Goal: Task Accomplishment & Management: Complete application form

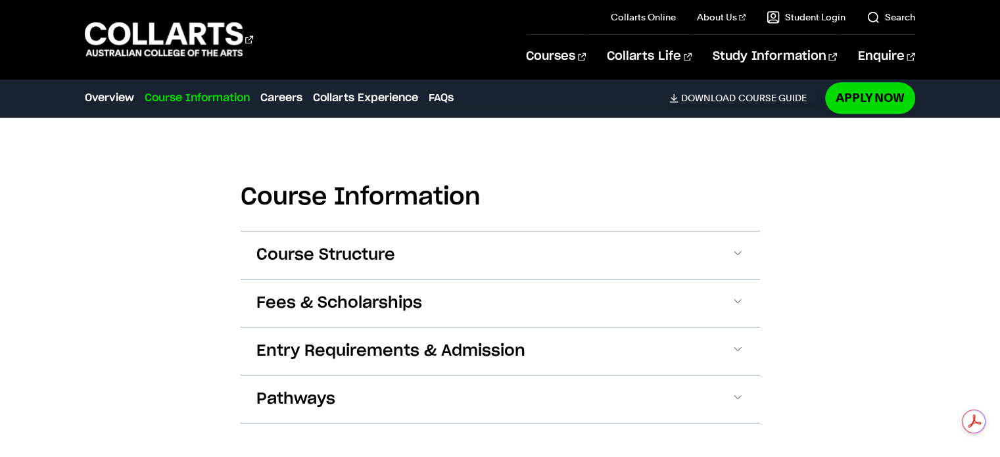
scroll to position [1565, 0]
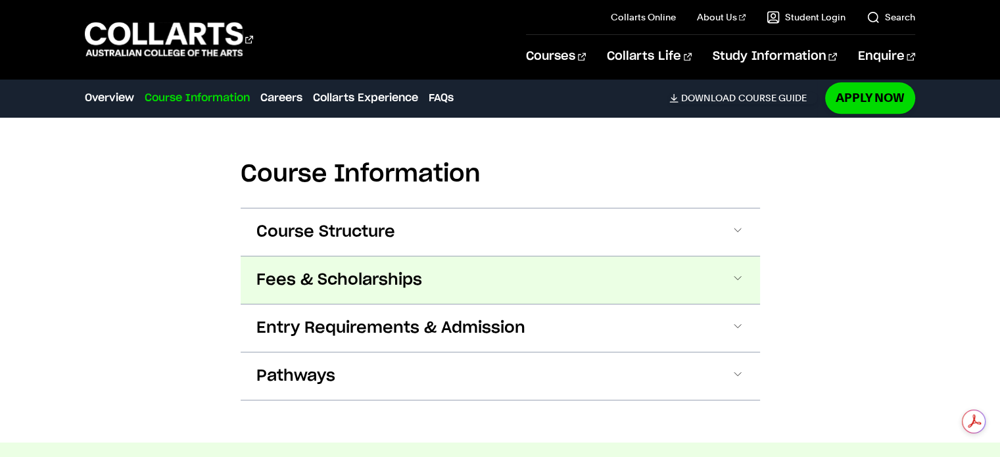
click at [741, 279] on span at bounding box center [737, 279] width 13 height 17
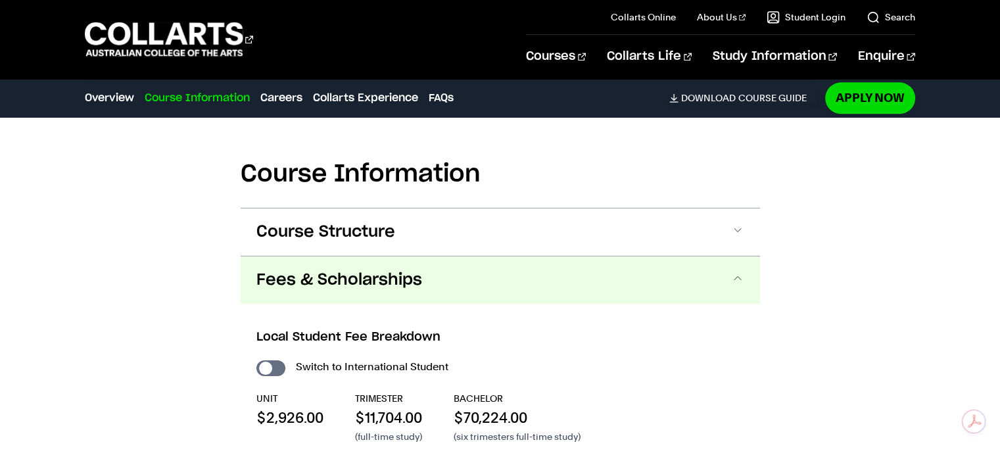
scroll to position [1703, 0]
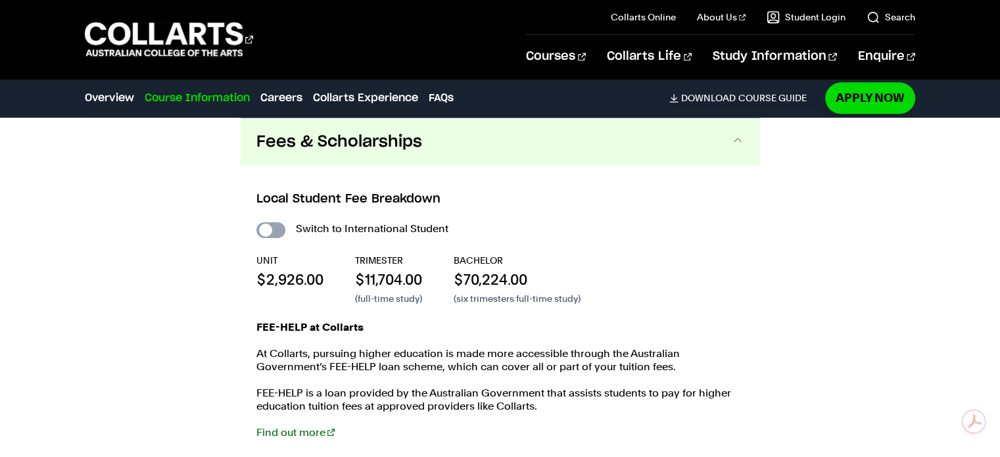
click at [278, 229] on input "International Student" at bounding box center [270, 230] width 29 height 16
checkbox input "true"
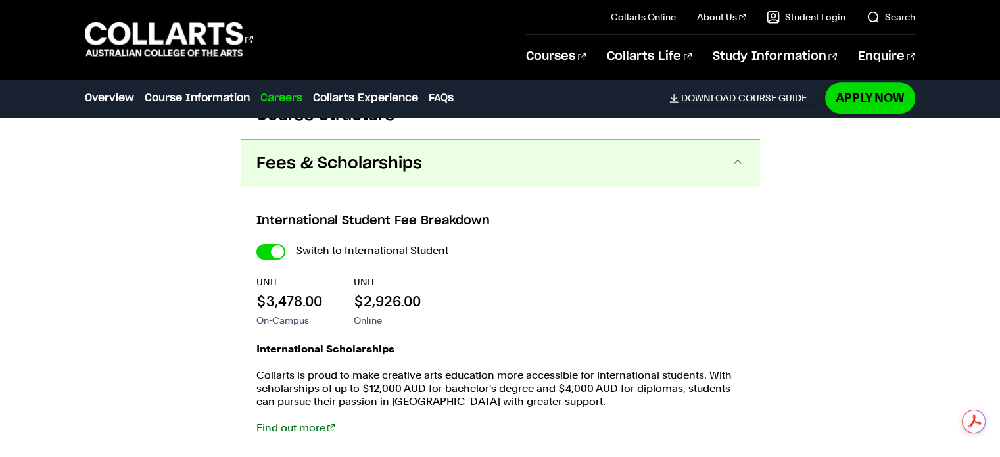
scroll to position [1338, 0]
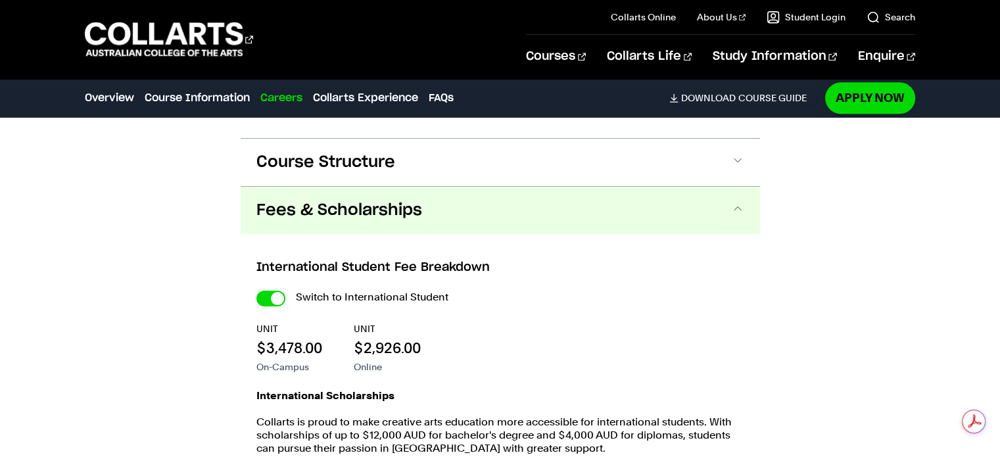
click at [998, 114] on div "Overview Overview Course Information Careers Collarts Experience FAQs Download …" at bounding box center [500, 98] width 1000 height 37
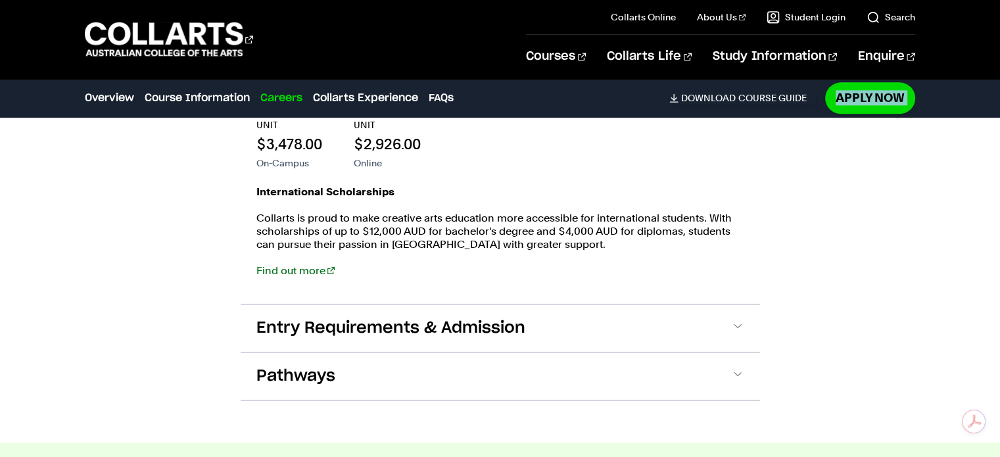
scroll to position [1551, 0]
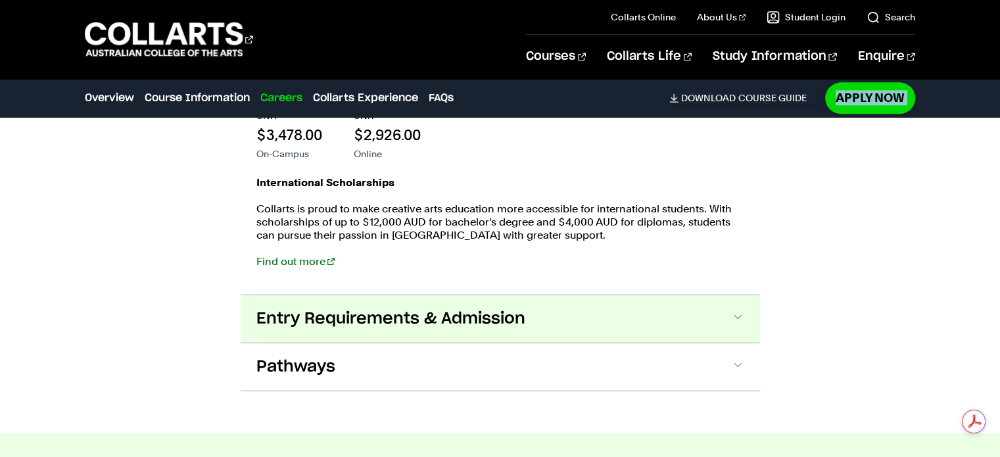
click at [729, 316] on button "Entry Requirements & Admission" at bounding box center [500, 318] width 519 height 47
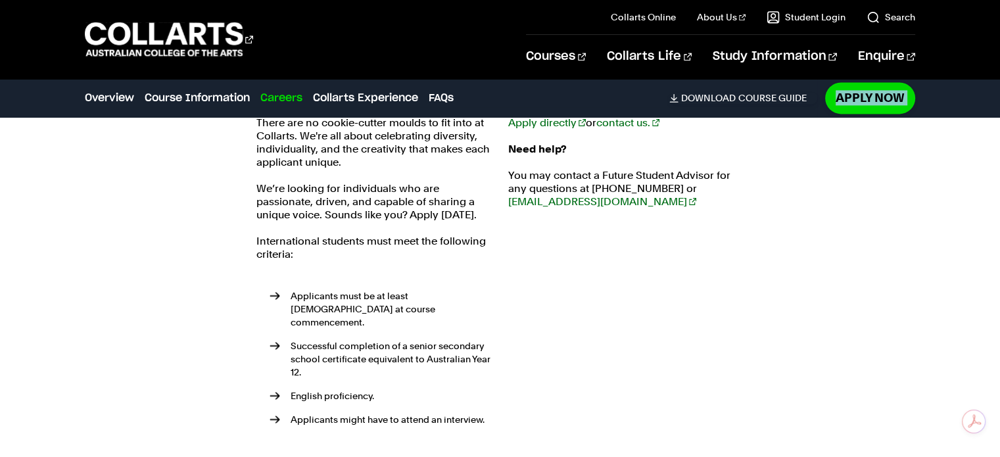
scroll to position [1814, 0]
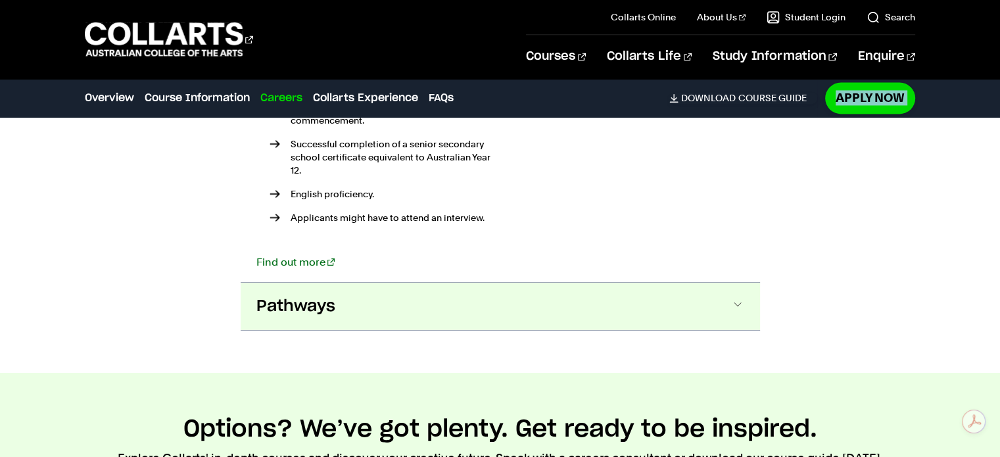
click at [735, 298] on span at bounding box center [737, 306] width 13 height 17
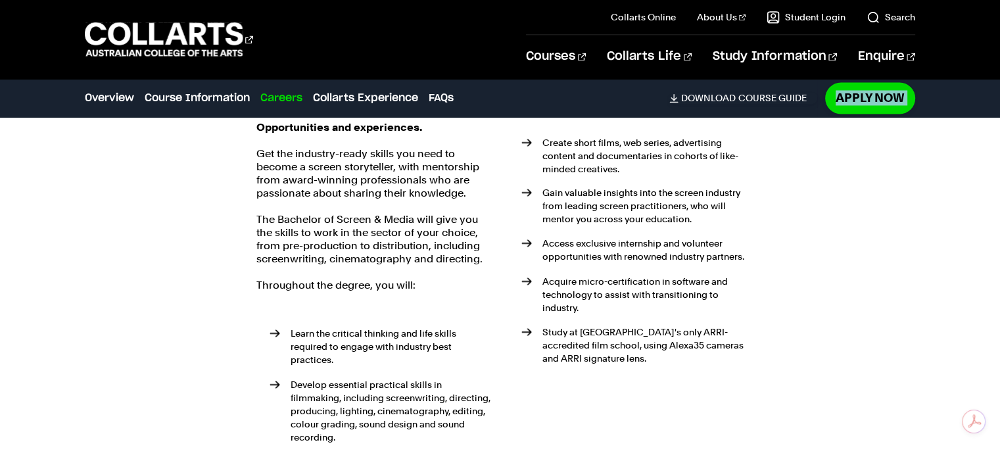
scroll to position [2240, 0]
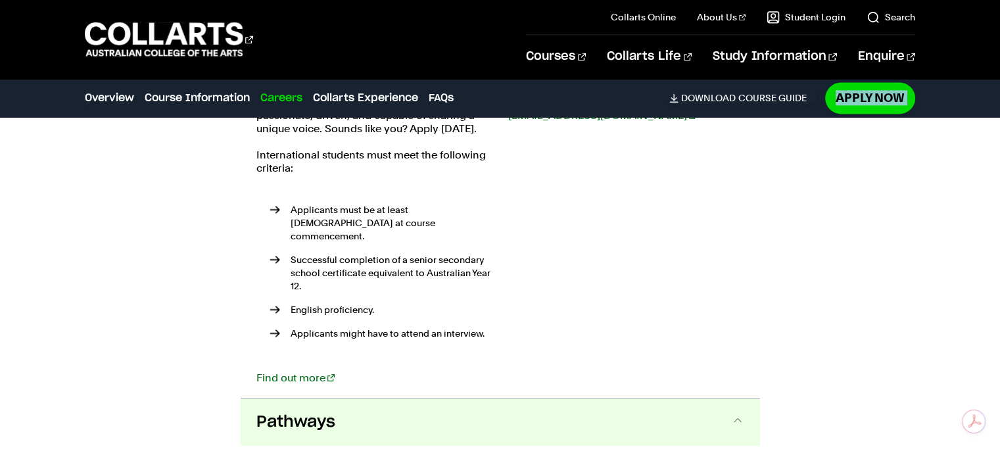
click at [241, 328] on div "Entry requirements There are no cookie-cutter moulds to fit into at Collarts. W…" at bounding box center [500, 194] width 519 height 407
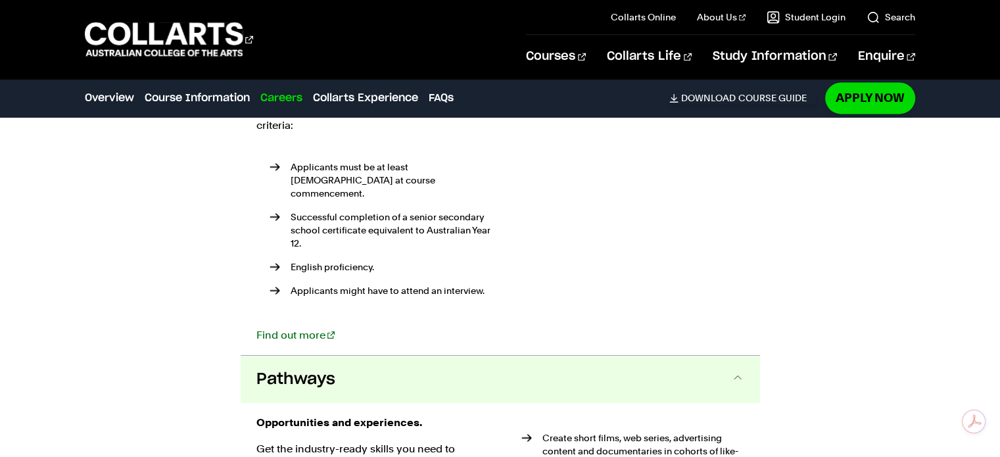
scroll to position [1946, 0]
click at [256, 329] on div "Find out more" at bounding box center [374, 335] width 236 height 13
click at [279, 329] on link "Find out more" at bounding box center [295, 335] width 78 height 12
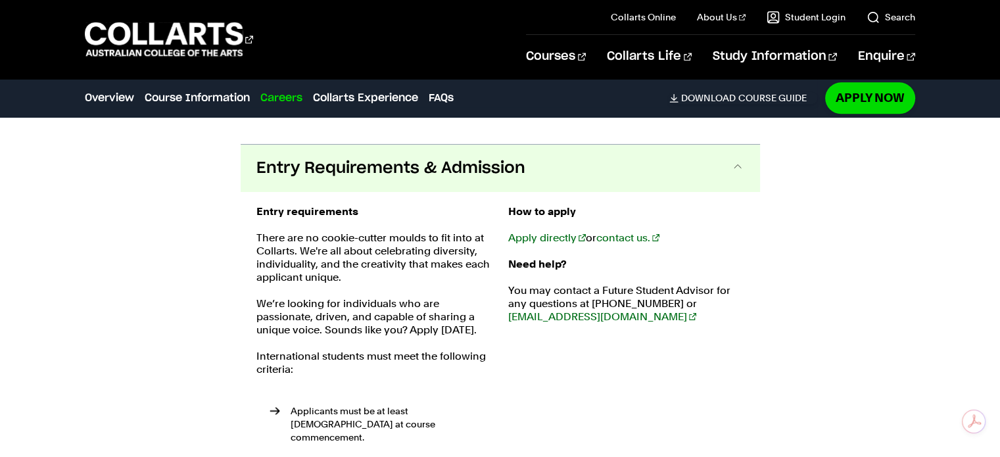
scroll to position [1701, 0]
click at [530, 232] on link "Apply directly" at bounding box center [547, 238] width 78 height 12
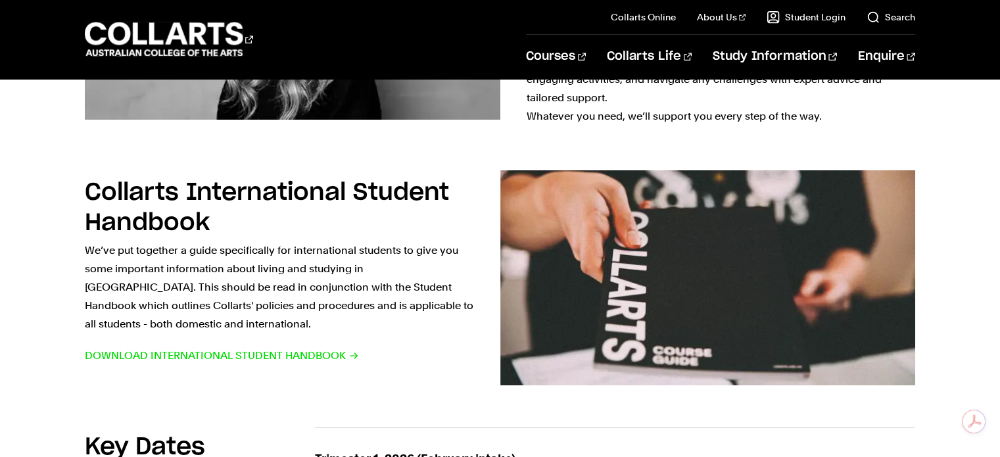
scroll to position [640, 0]
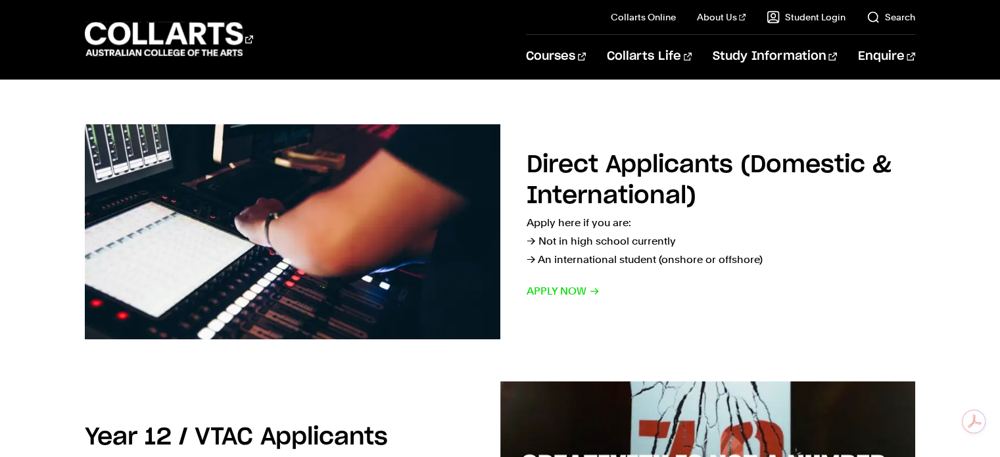
scroll to position [191, 0]
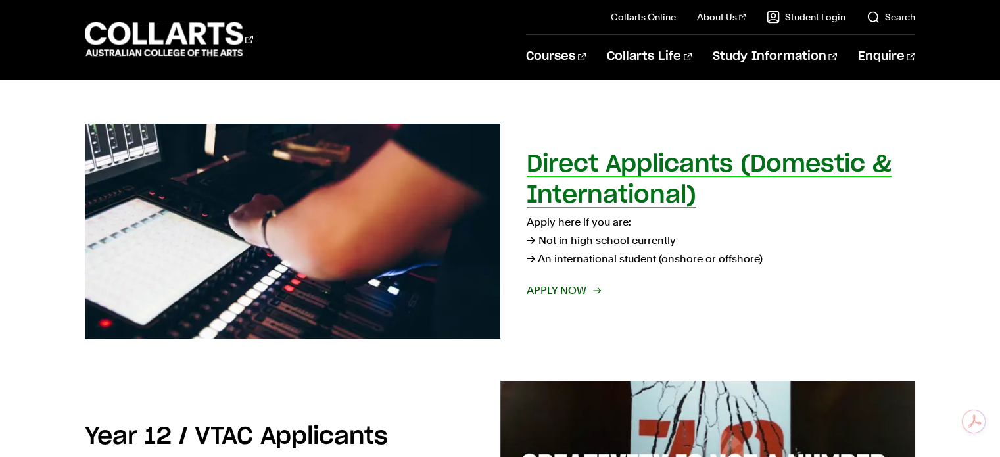
click at [560, 293] on span "Apply now" at bounding box center [562, 290] width 73 height 18
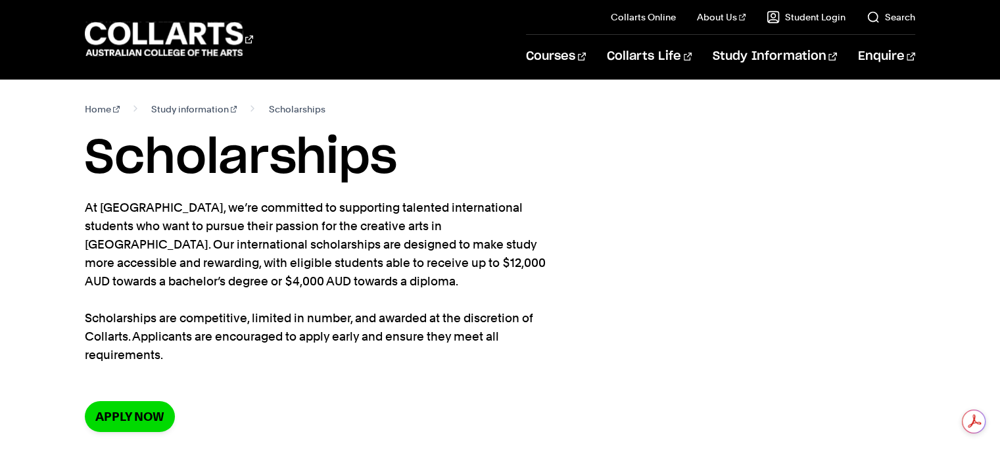
drag, startPoint x: 1004, startPoint y: 85, endPoint x: 1005, endPoint y: 30, distance: 54.6
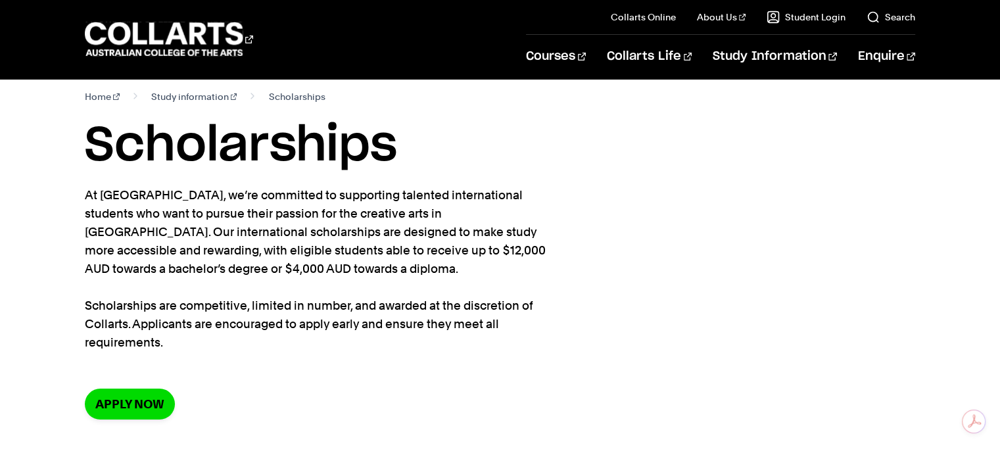
scroll to position [50, 0]
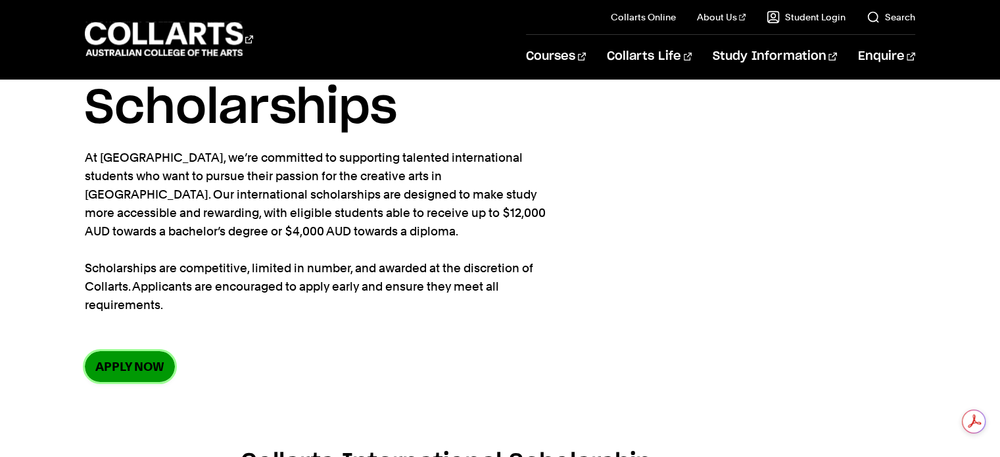
click at [126, 375] on link "Apply now" at bounding box center [130, 366] width 90 height 31
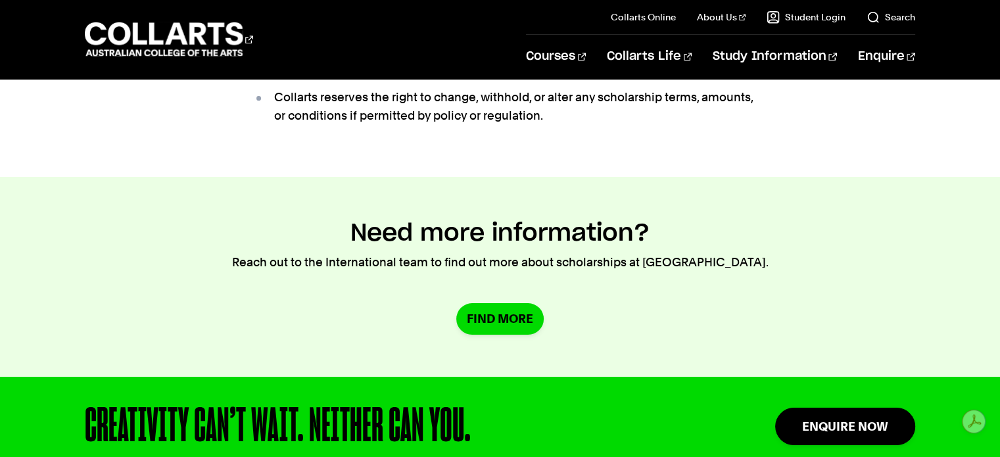
scroll to position [1164, 0]
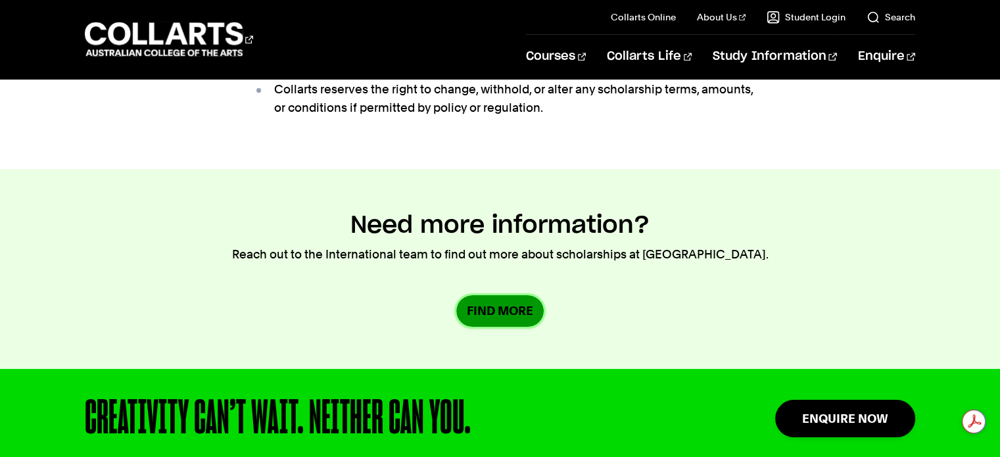
click at [506, 308] on link "Find More" at bounding box center [499, 310] width 87 height 31
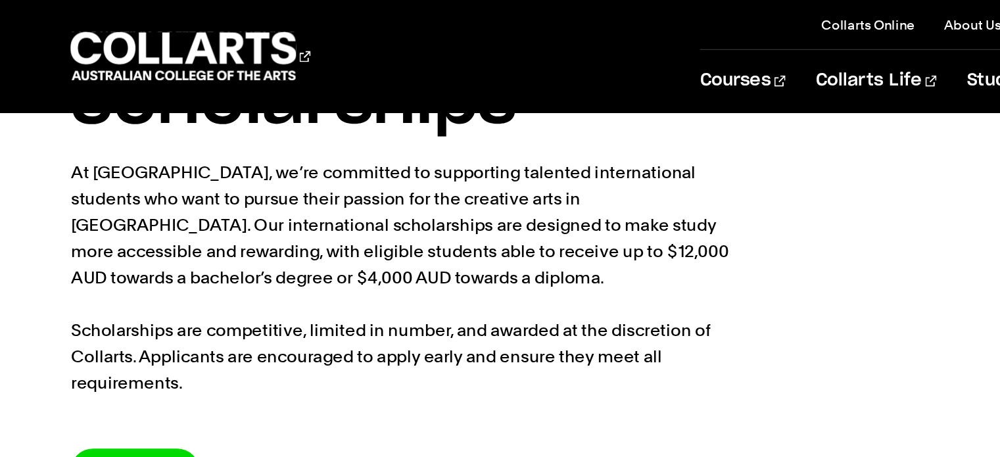
scroll to position [0, 0]
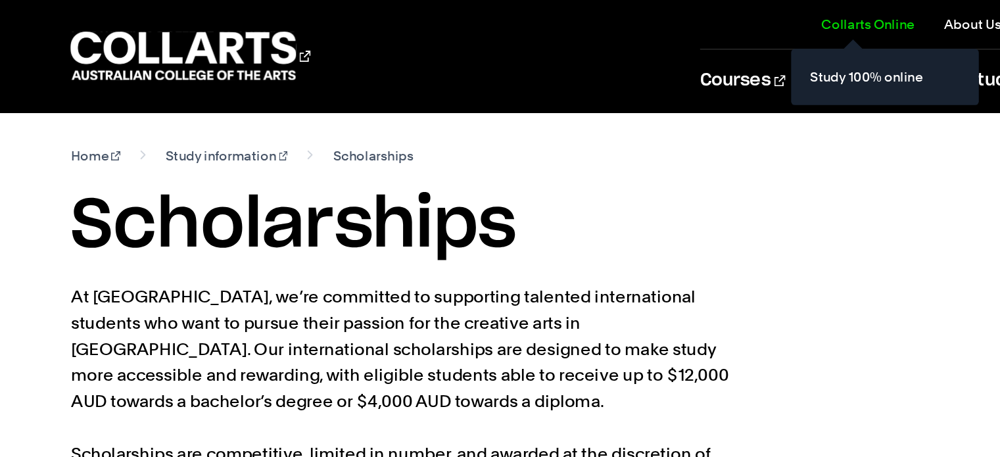
click at [632, 20] on link "Collarts Online" at bounding box center [643, 17] width 65 height 13
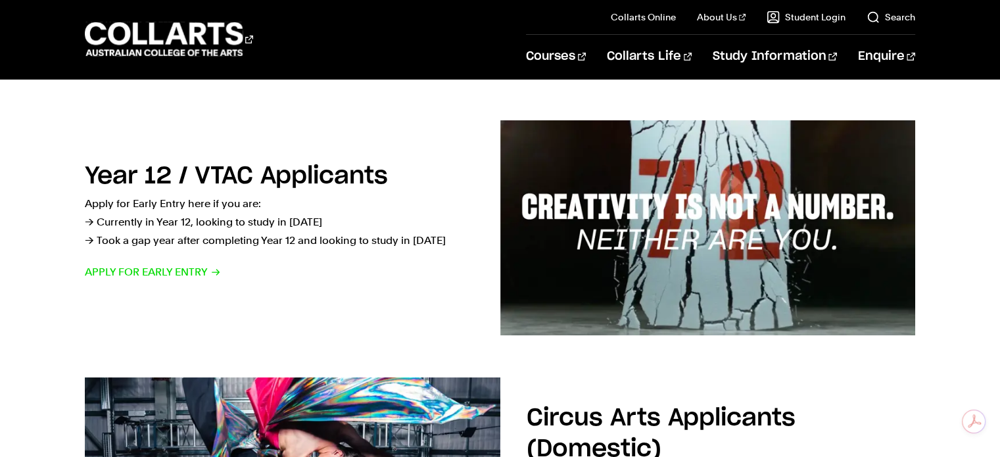
scroll to position [380, 0]
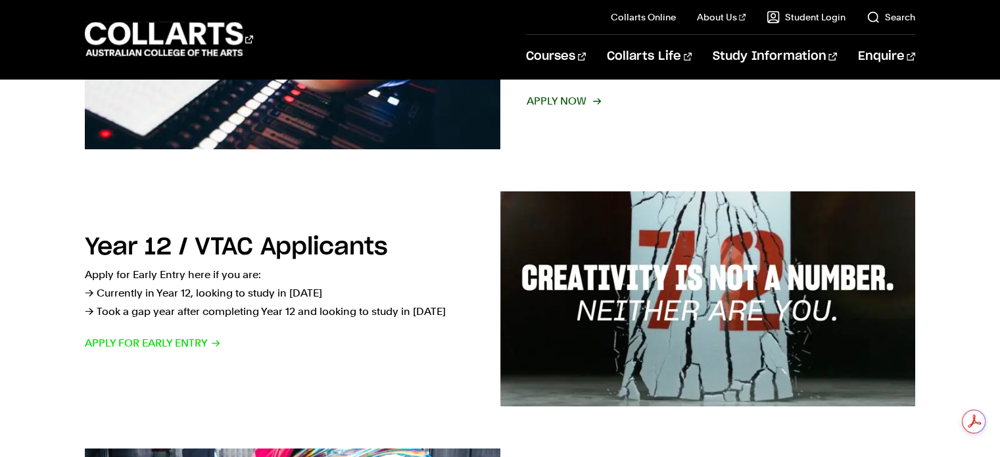
click at [554, 96] on span "Apply now" at bounding box center [562, 101] width 73 height 18
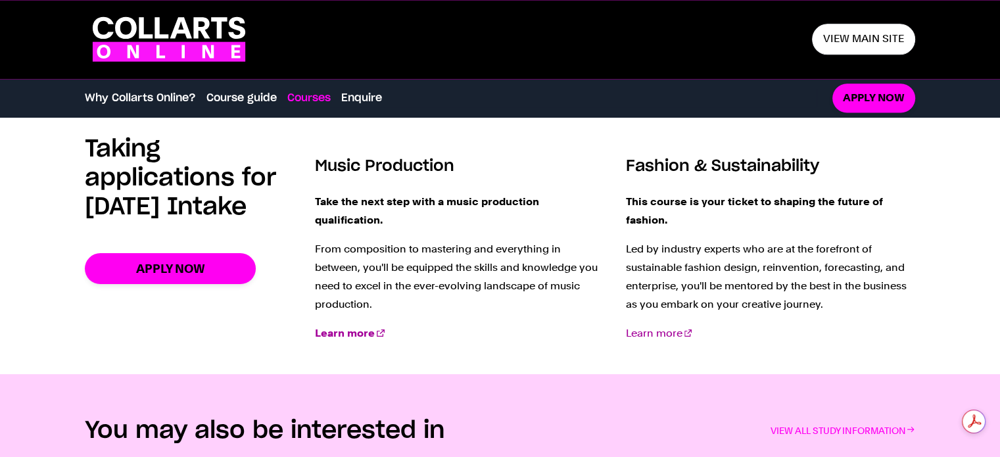
scroll to position [1769, 0]
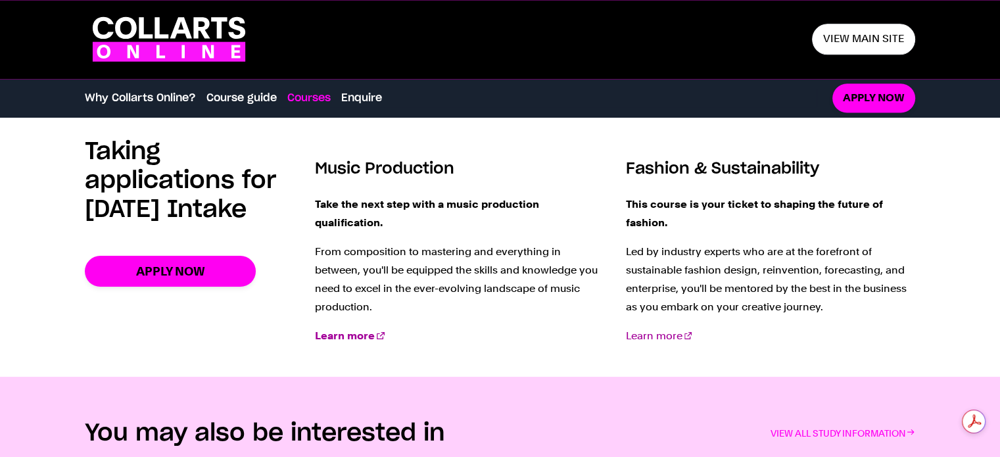
drag, startPoint x: 1003, startPoint y: 74, endPoint x: 1009, endPoint y: 385, distance: 310.3
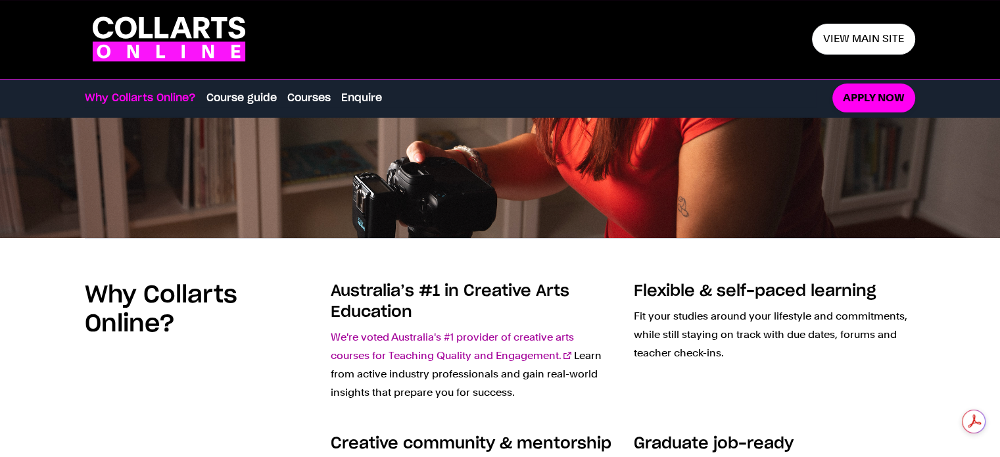
scroll to position [0, 0]
